Goal: Navigation & Orientation: Find specific page/section

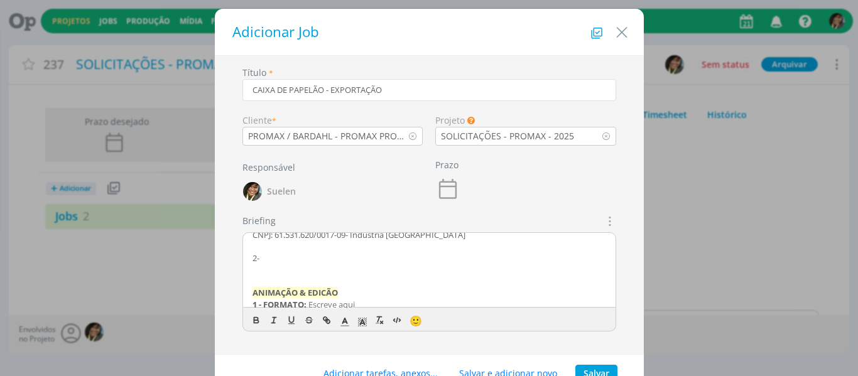
scroll to position [321, 0]
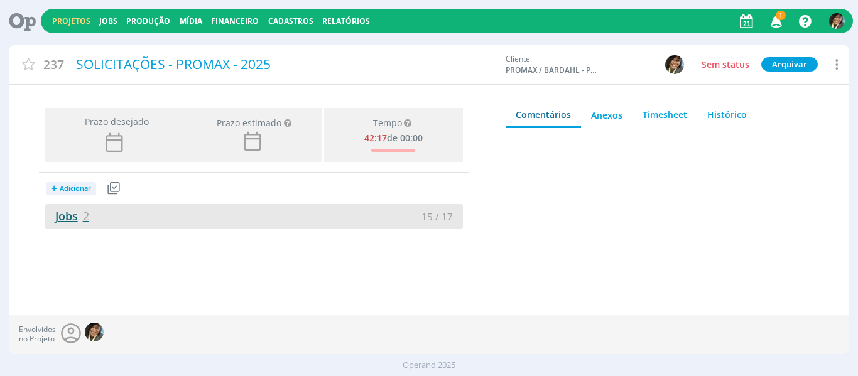
click at [77, 215] on link "Jobs 2" at bounding box center [67, 215] width 44 height 15
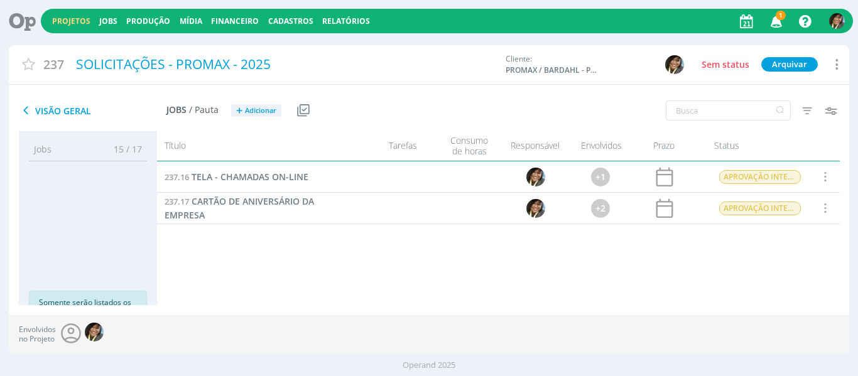
scroll to position [18, 0]
